Goal: Information Seeking & Learning: Learn about a topic

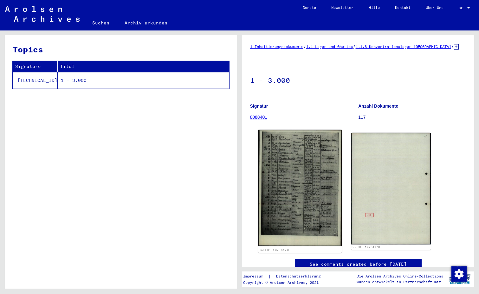
click at [320, 176] on img at bounding box center [300, 188] width 84 height 116
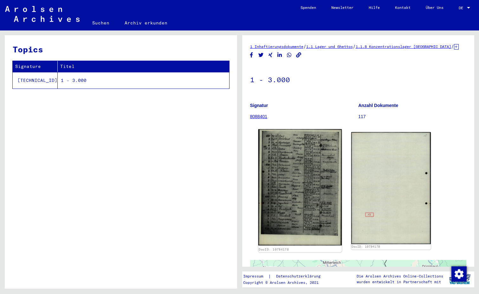
click at [311, 170] on img at bounding box center [300, 187] width 84 height 116
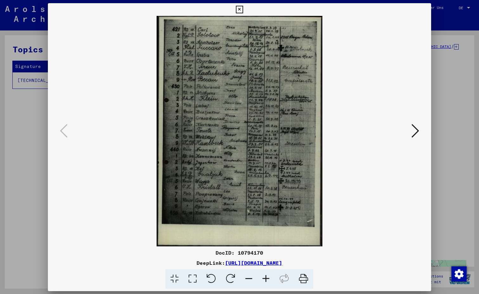
click at [311, 170] on img at bounding box center [239, 131] width 340 height 230
click at [268, 277] on icon at bounding box center [265, 278] width 17 height 19
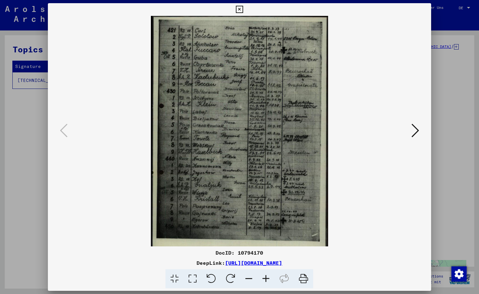
click at [268, 277] on icon at bounding box center [265, 278] width 17 height 19
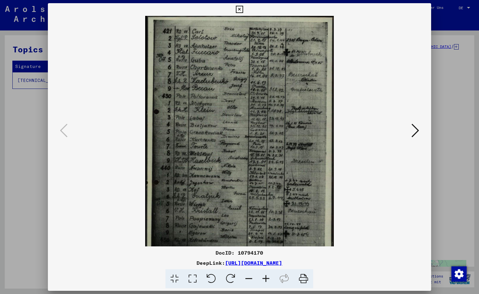
click at [268, 277] on icon at bounding box center [265, 278] width 17 height 19
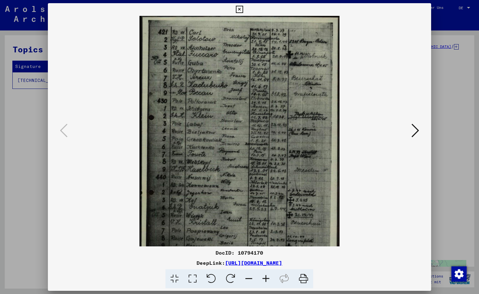
click at [268, 277] on icon at bounding box center [265, 278] width 17 height 19
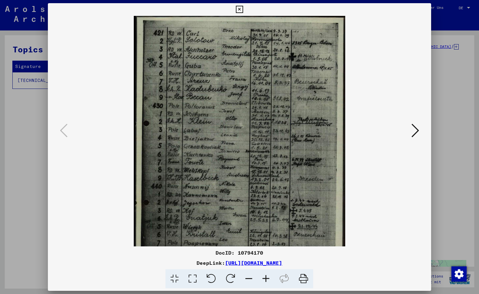
click at [268, 277] on icon at bounding box center [265, 278] width 17 height 19
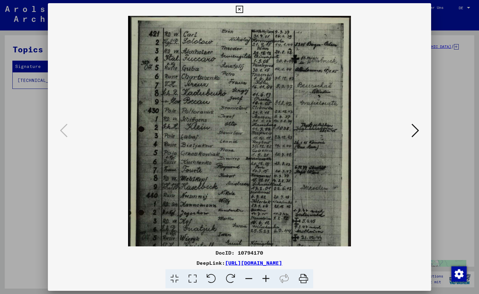
click at [268, 277] on icon at bounding box center [265, 278] width 17 height 19
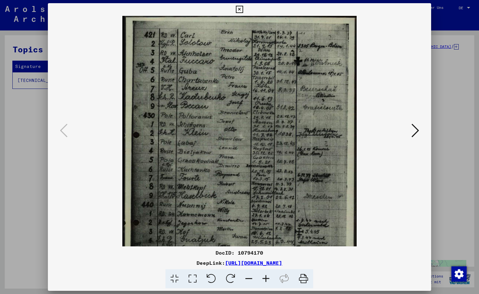
click at [268, 277] on icon at bounding box center [265, 278] width 17 height 19
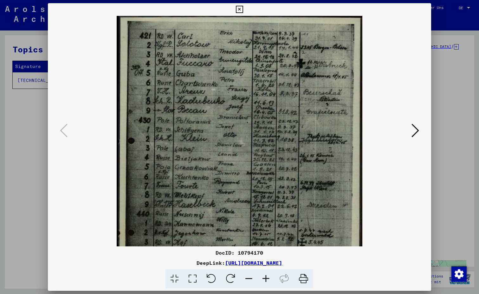
click at [268, 277] on icon at bounding box center [265, 278] width 17 height 19
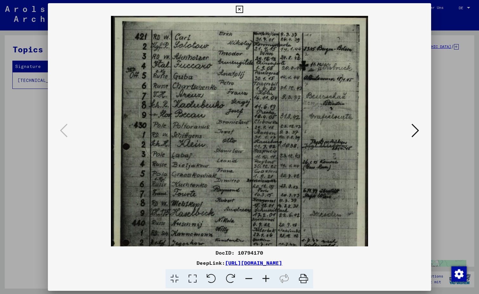
click at [268, 277] on icon at bounding box center [265, 278] width 17 height 19
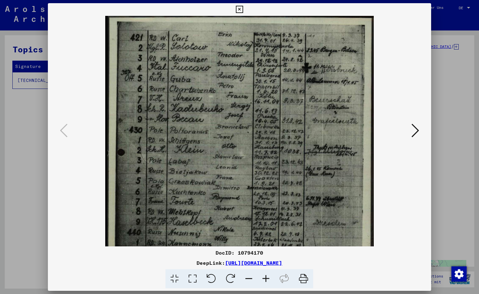
click at [268, 277] on icon at bounding box center [265, 278] width 17 height 19
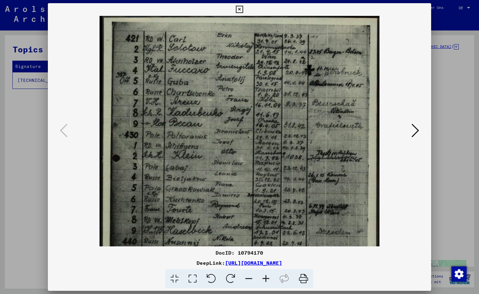
click at [268, 277] on icon at bounding box center [265, 278] width 17 height 19
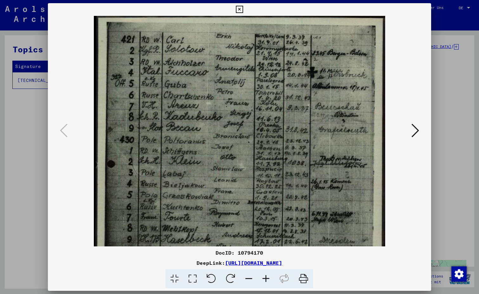
click at [268, 277] on icon at bounding box center [265, 278] width 17 height 19
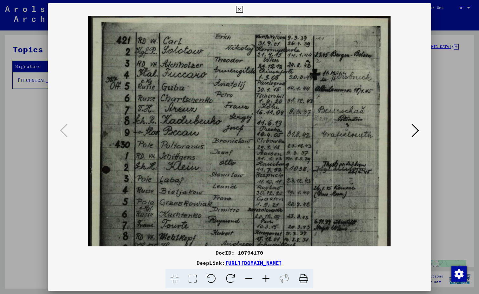
click at [241, 10] on icon at bounding box center [239, 10] width 7 height 8
